Goal: Transaction & Acquisition: Purchase product/service

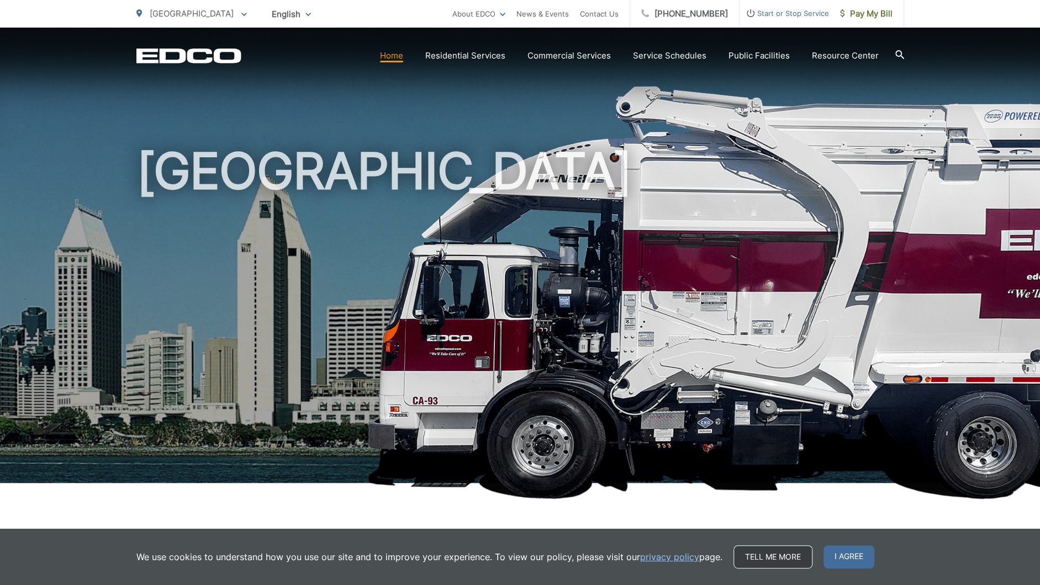
click at [751, 562] on link "Tell me more" at bounding box center [772, 557] width 79 height 23
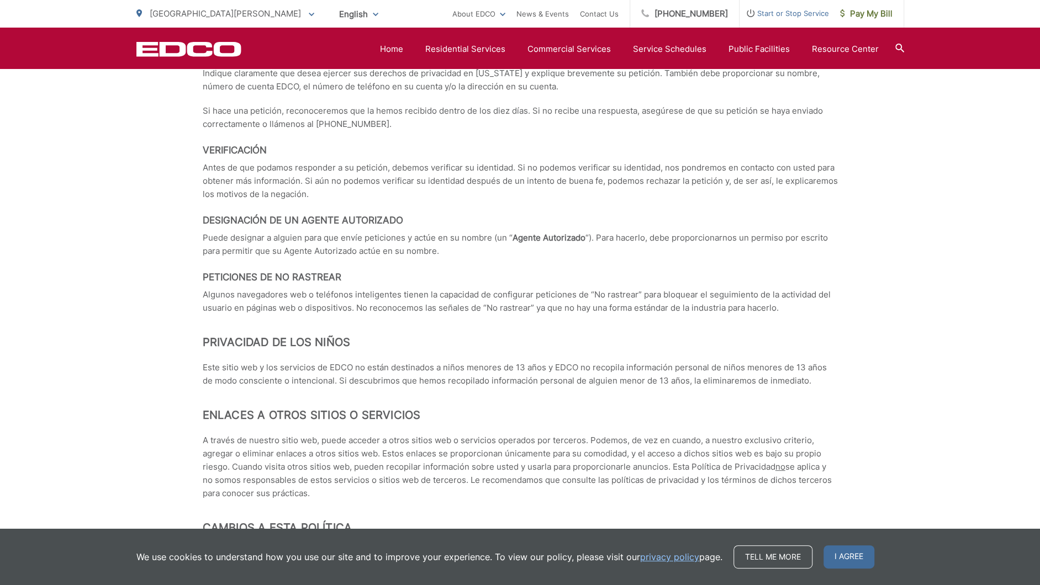
scroll to position [4748, 0]
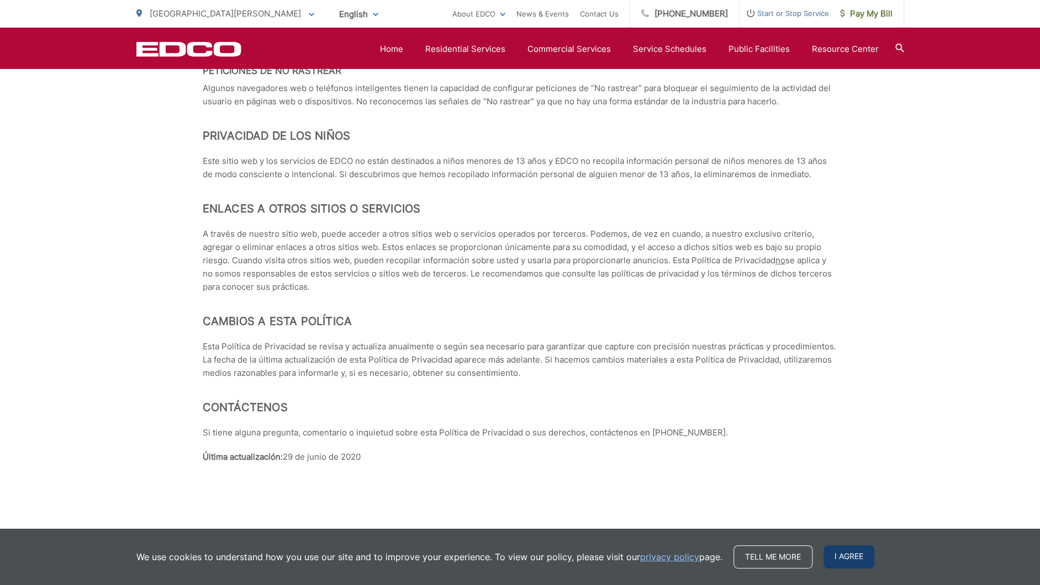
click at [847, 558] on span "I agree" at bounding box center [848, 557] width 51 height 23
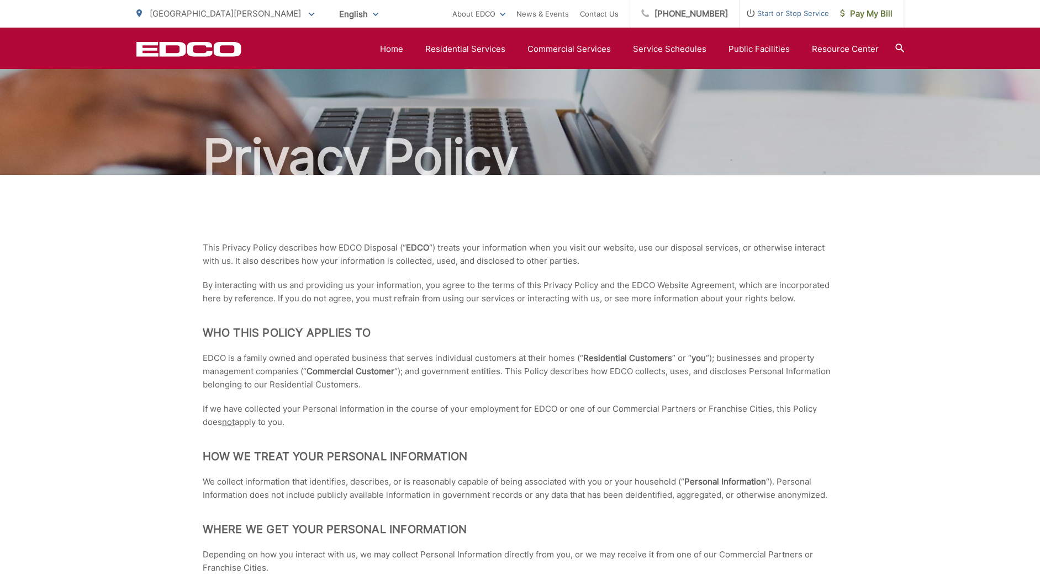
scroll to position [0, 0]
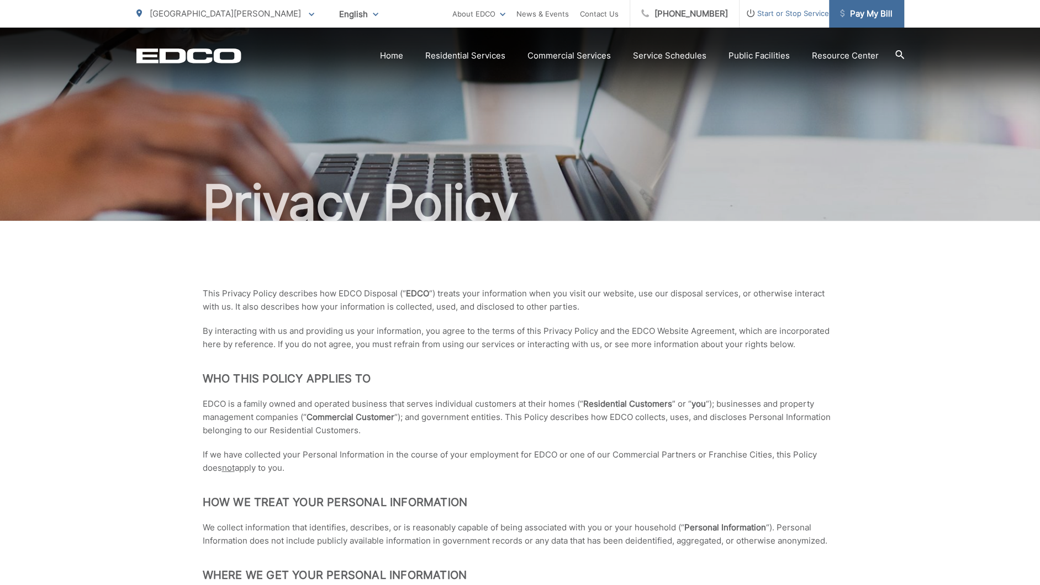
click at [867, 12] on span "Pay My Bill" at bounding box center [866, 13] width 52 height 13
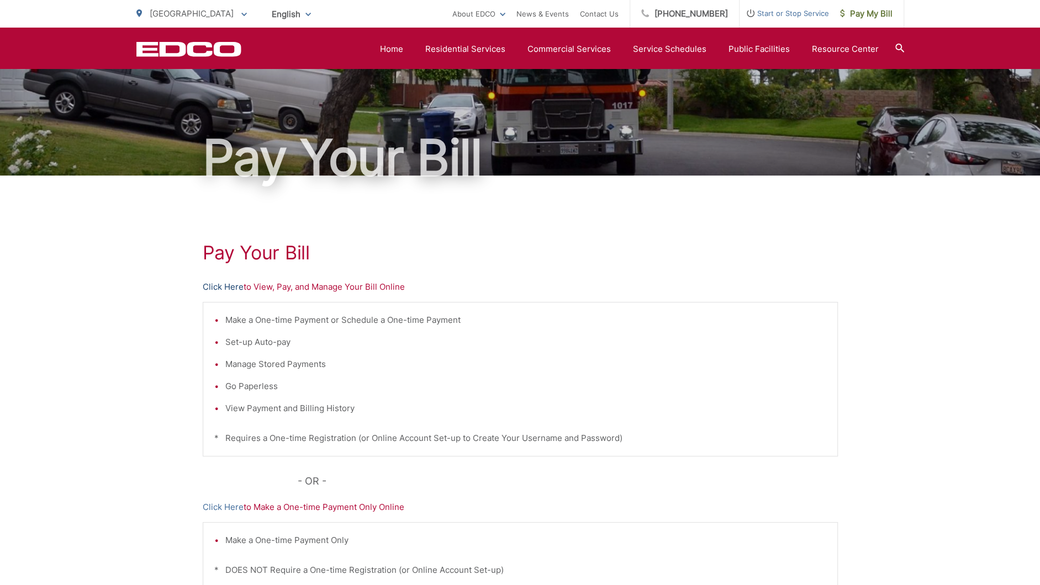
scroll to position [33, 0]
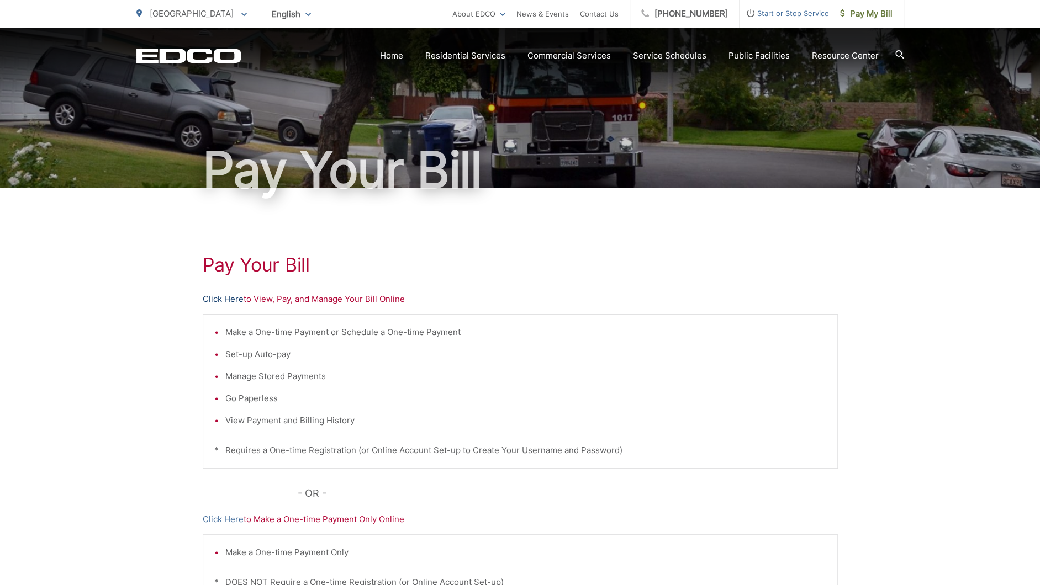
click at [223, 298] on link "Click Here" at bounding box center [223, 299] width 41 height 13
